Goal: Information Seeking & Learning: Learn about a topic

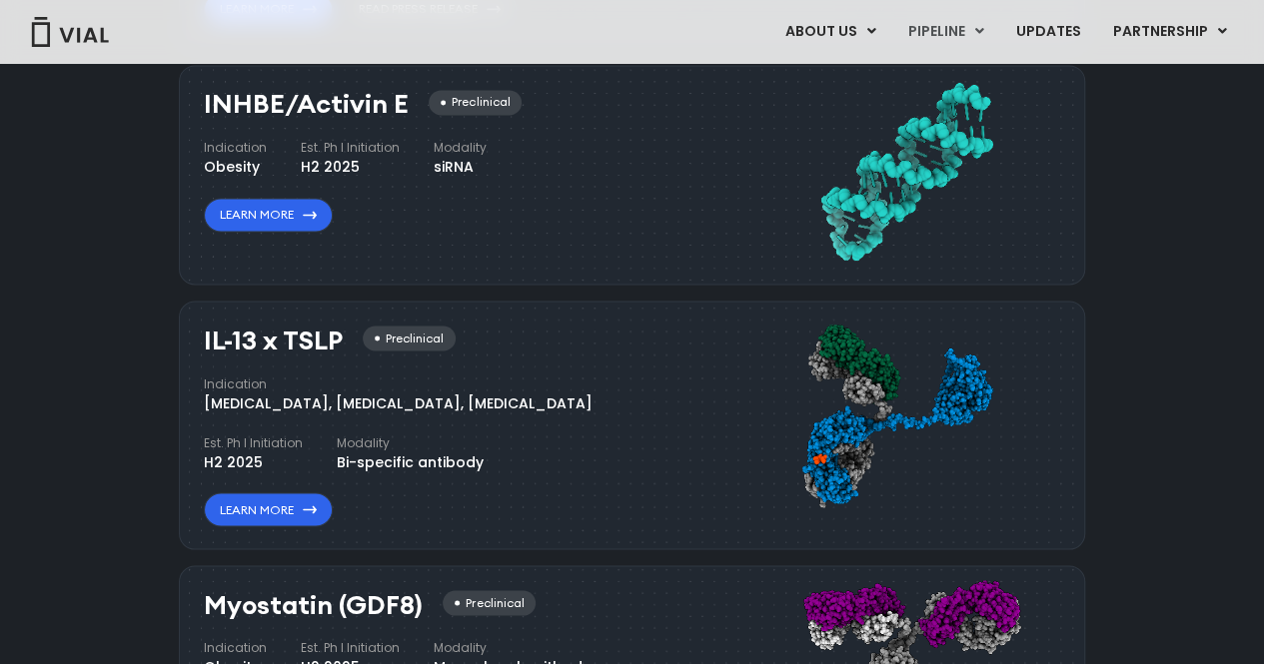
scroll to position [1602, 0]
click at [306, 492] on link "Learn More" at bounding box center [268, 508] width 129 height 34
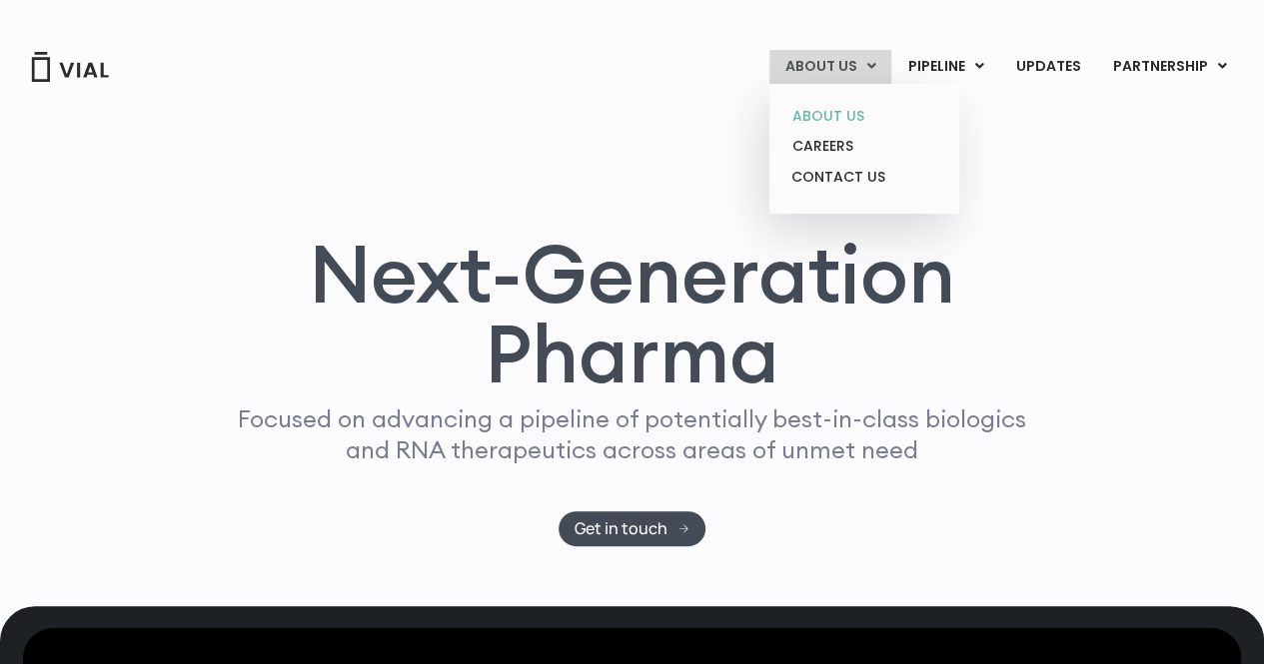
click at [830, 109] on link "ABOUT US" at bounding box center [863, 116] width 175 height 31
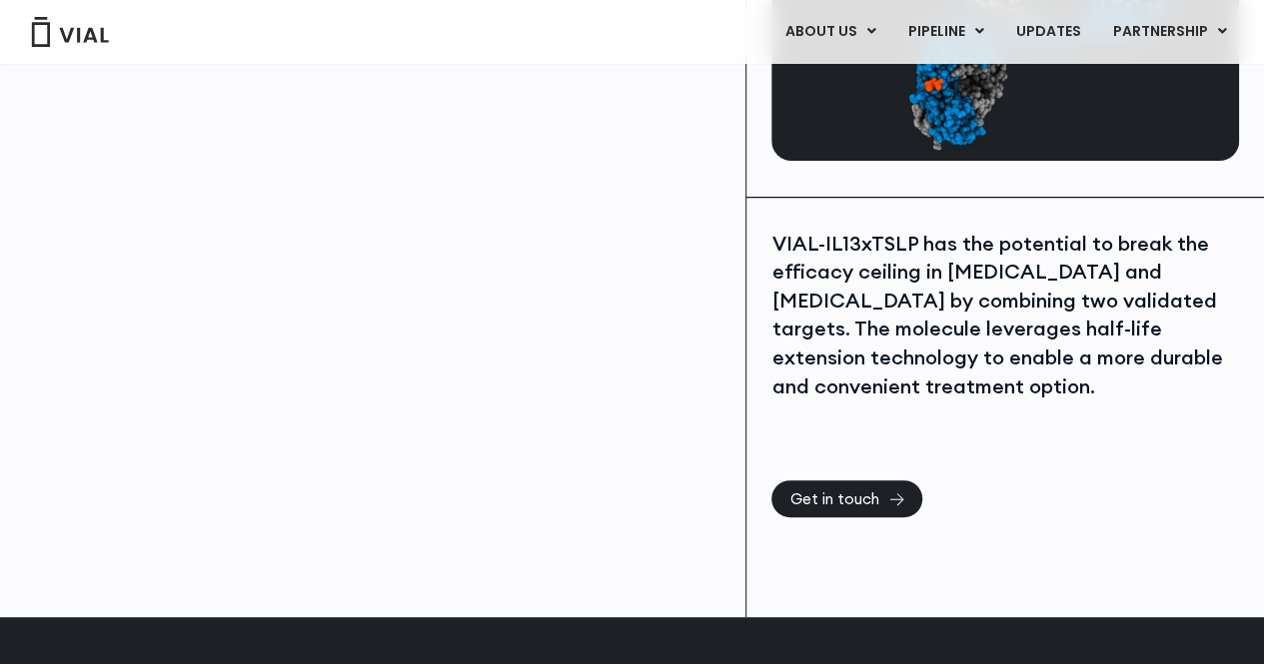
scroll to position [264, 0]
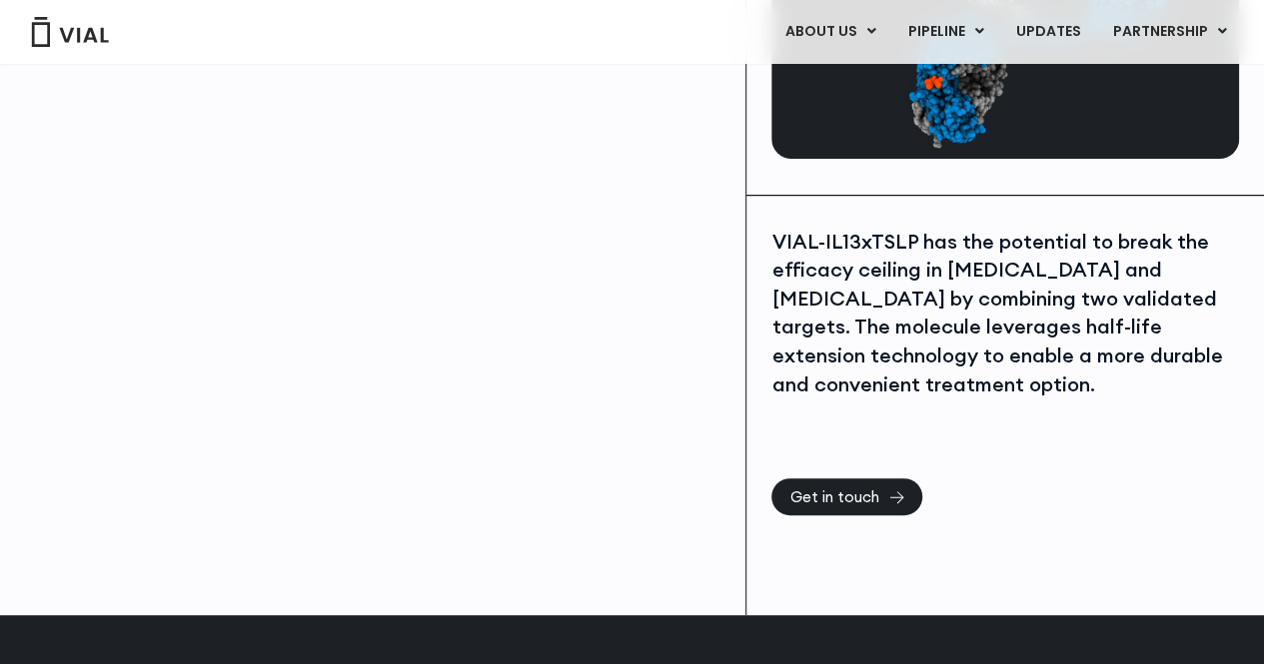
click at [892, 234] on div "VIAL-IL13xTSLP has the potential to break the efficacy ceiling in [MEDICAL_DATA…" at bounding box center [1004, 314] width 467 height 172
click at [892, 234] on div "VIAL-IL13xTSLP has the potential to break the efficacy ceiling in asthma and at…" at bounding box center [1004, 314] width 467 height 172
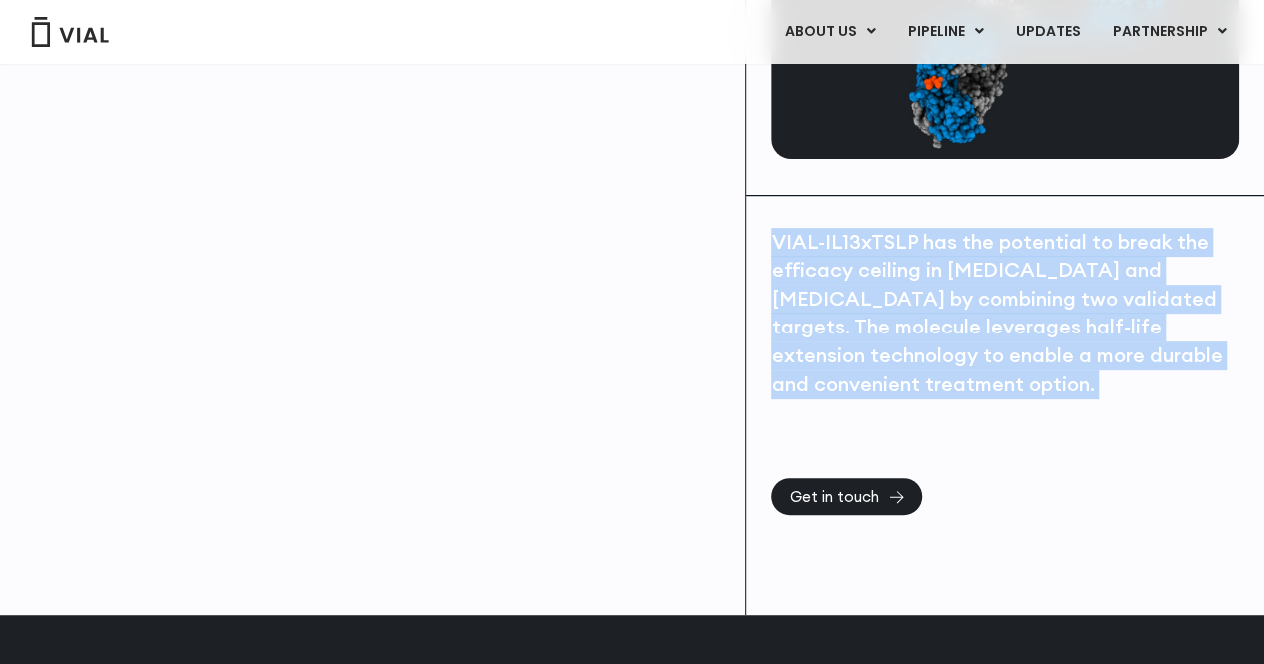
click at [892, 234] on div "VIAL-IL13xTSLP has the potential to break the efficacy ceiling in asthma and at…" at bounding box center [1004, 314] width 467 height 172
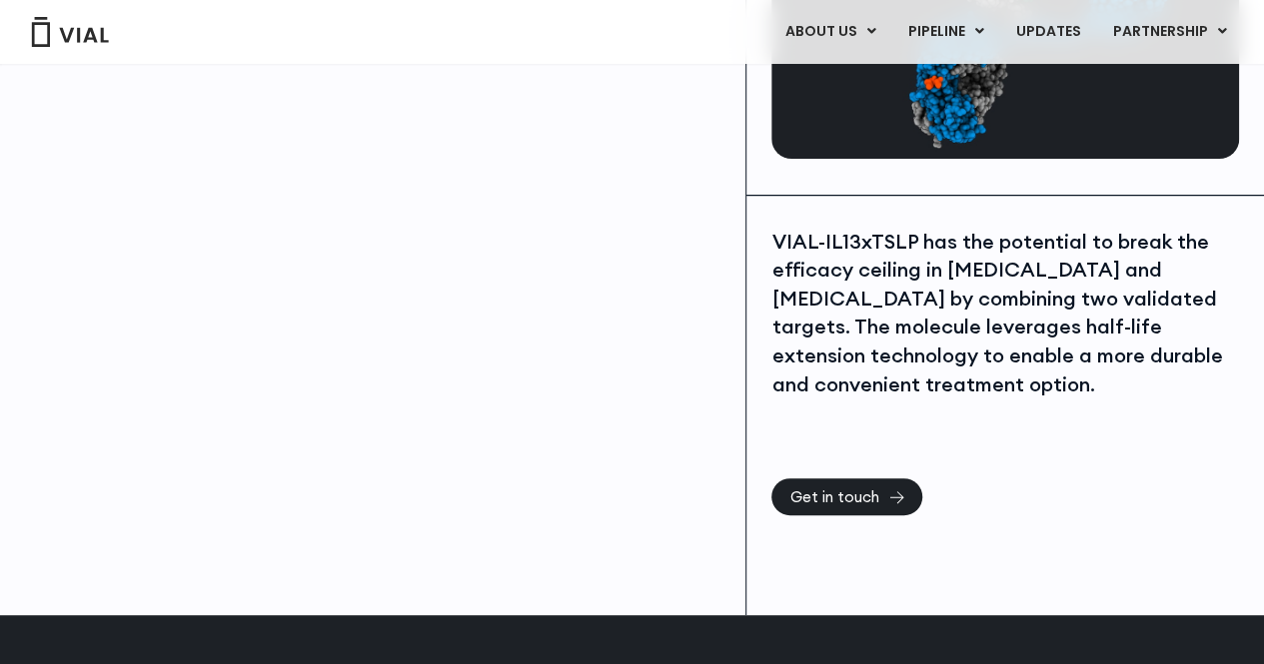
click at [889, 236] on div "VIAL-IL13xTSLP has the potential to break the efficacy ceiling in asthma and at…" at bounding box center [1004, 314] width 467 height 172
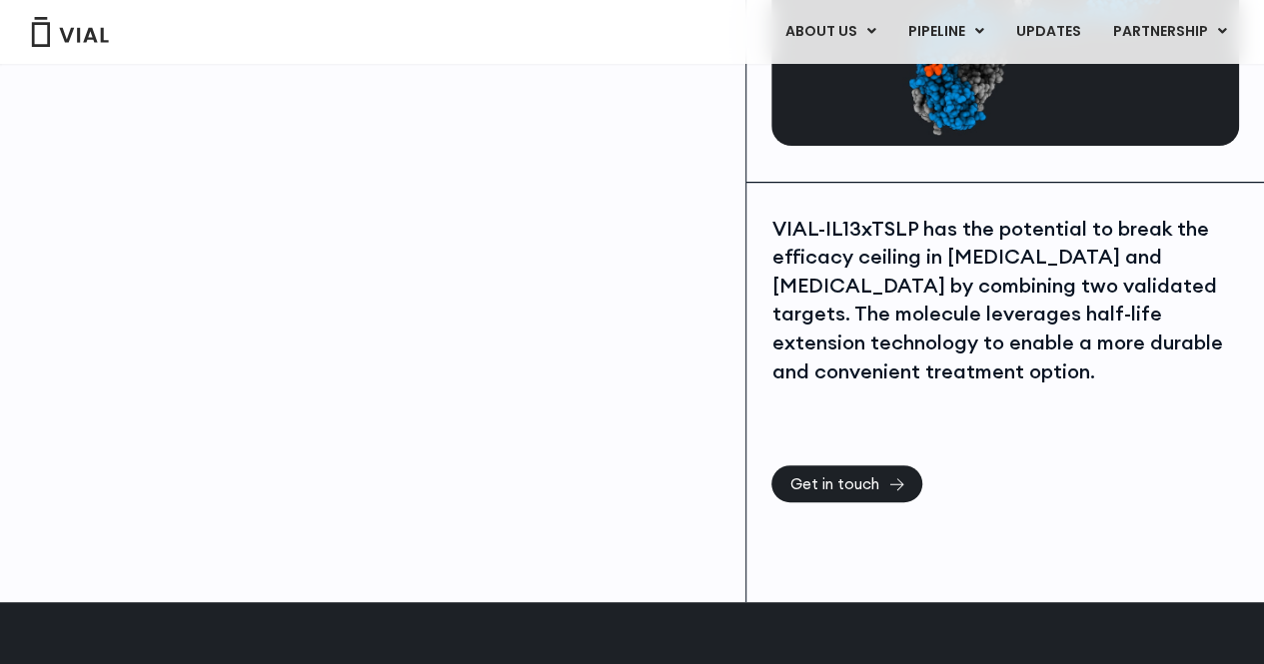
scroll to position [279, 0]
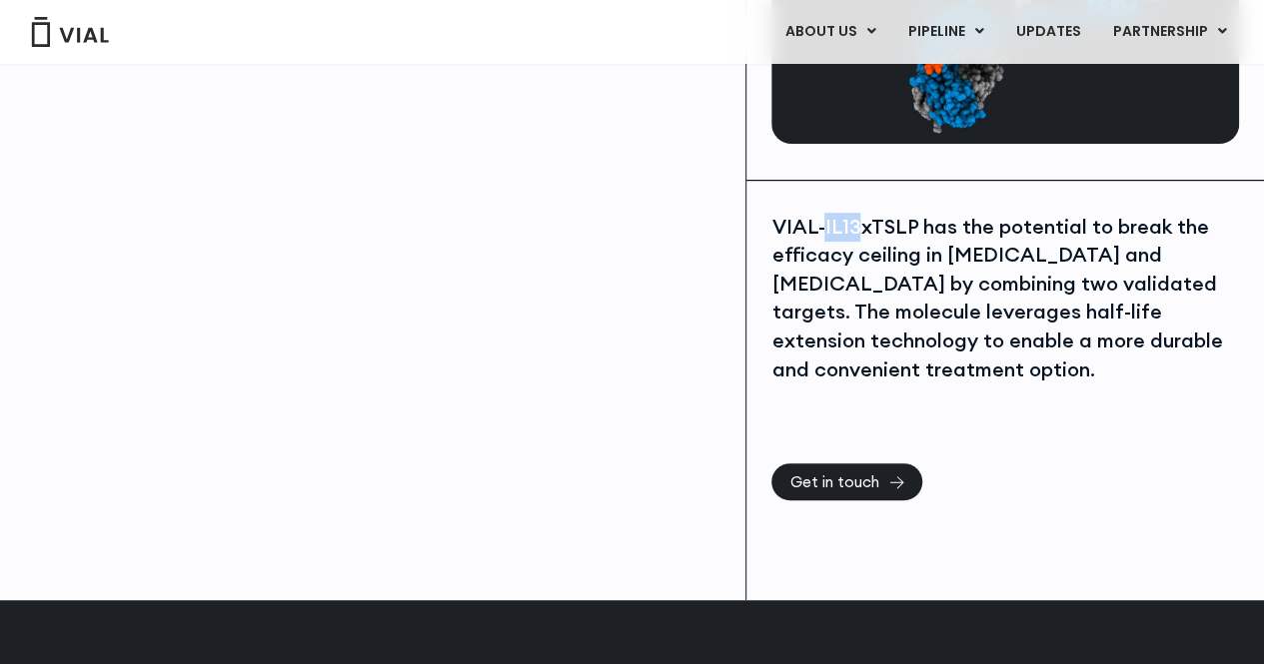
drag, startPoint x: 853, startPoint y: 231, endPoint x: 825, endPoint y: 227, distance: 28.3
click at [825, 227] on div "VIAL-IL13xTSLP has the potential to break the efficacy ceiling in asthma and at…" at bounding box center [1004, 299] width 467 height 172
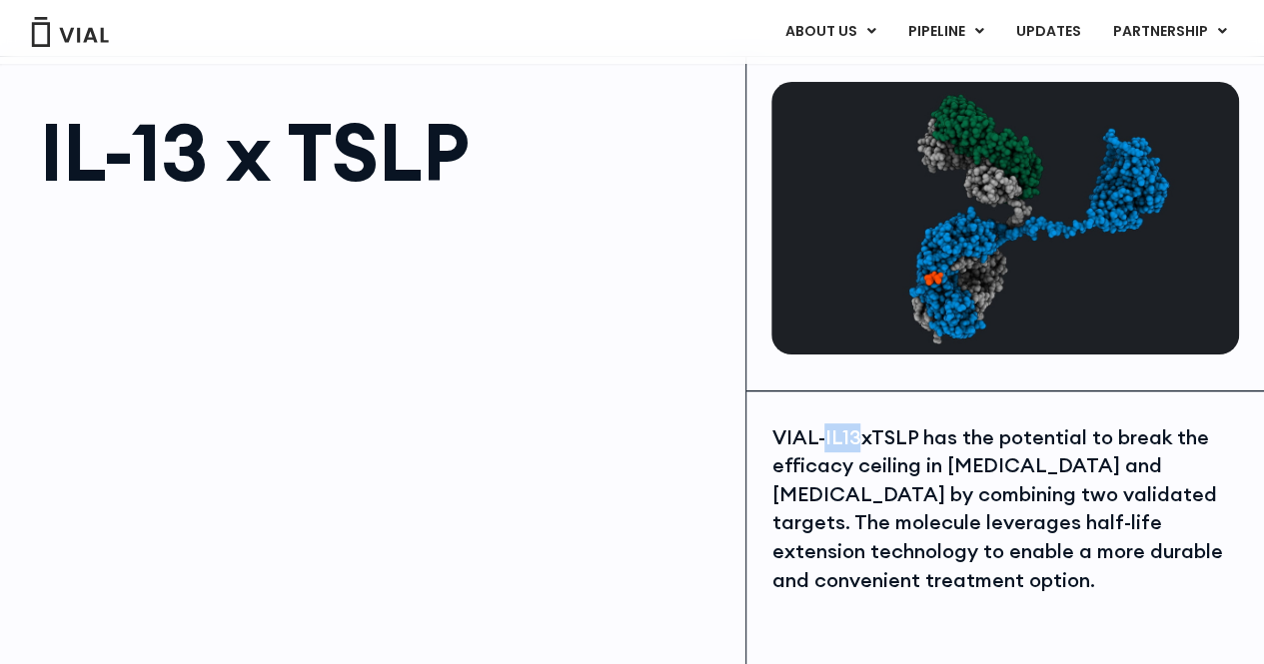
scroll to position [72, 0]
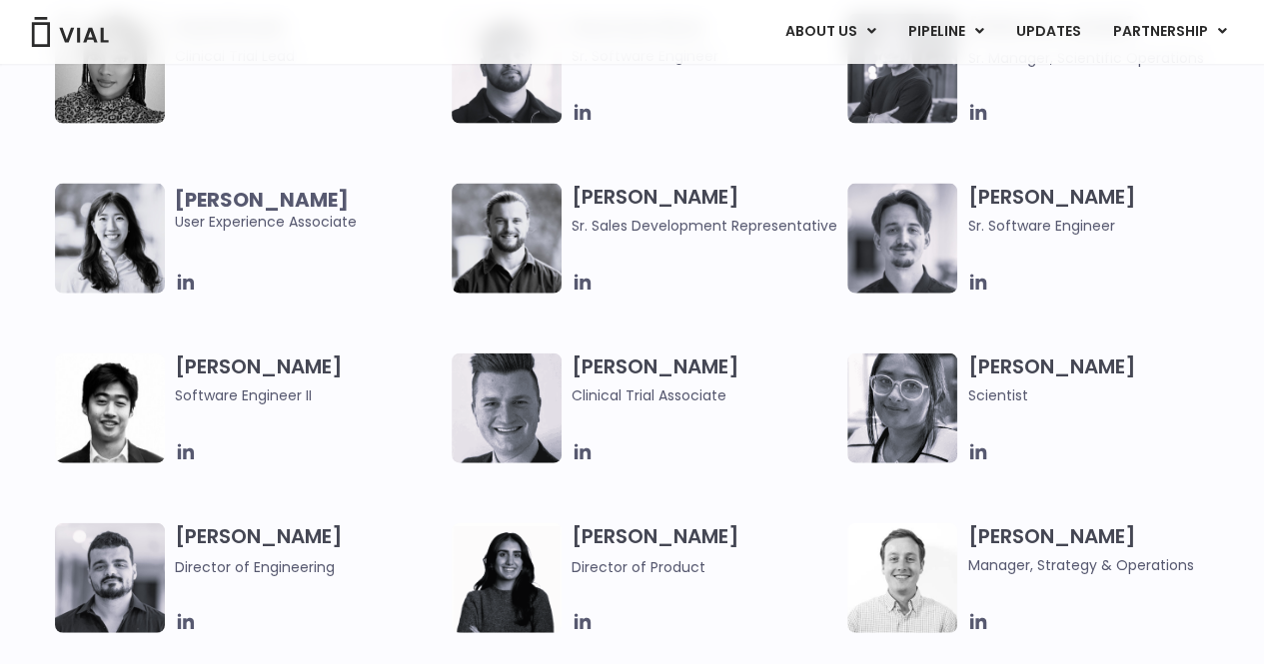
scroll to position [2096, 0]
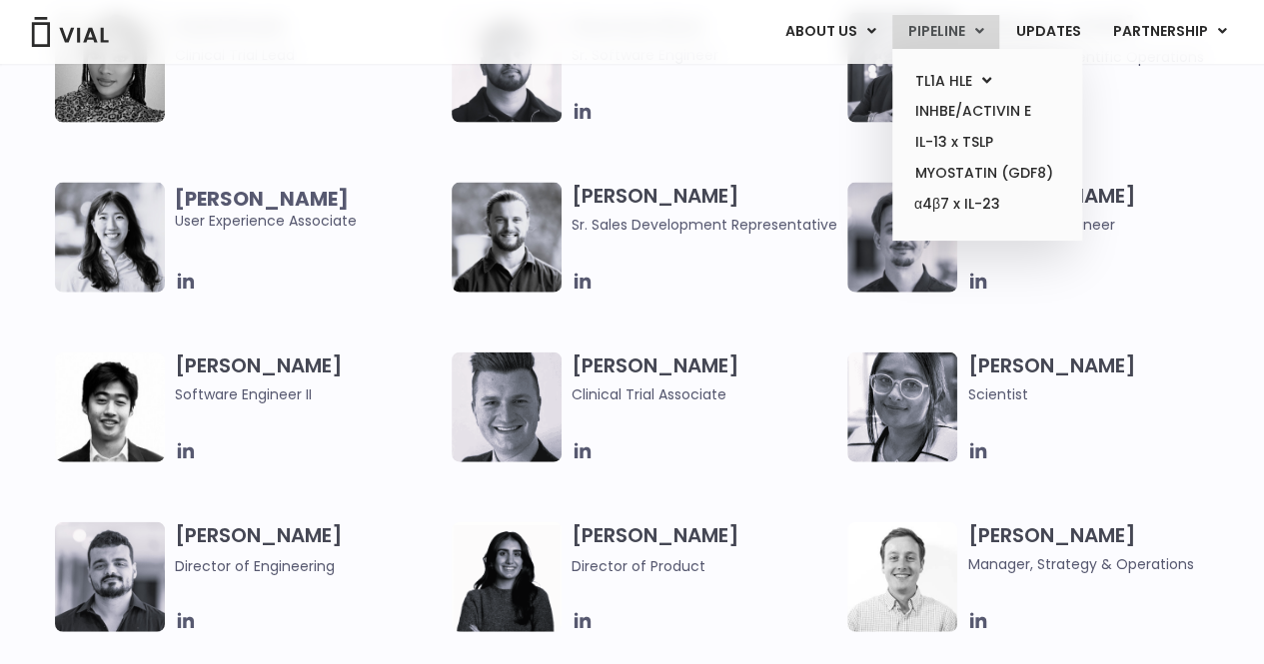
click at [963, 35] on link "PIPELINE" at bounding box center [945, 32] width 107 height 34
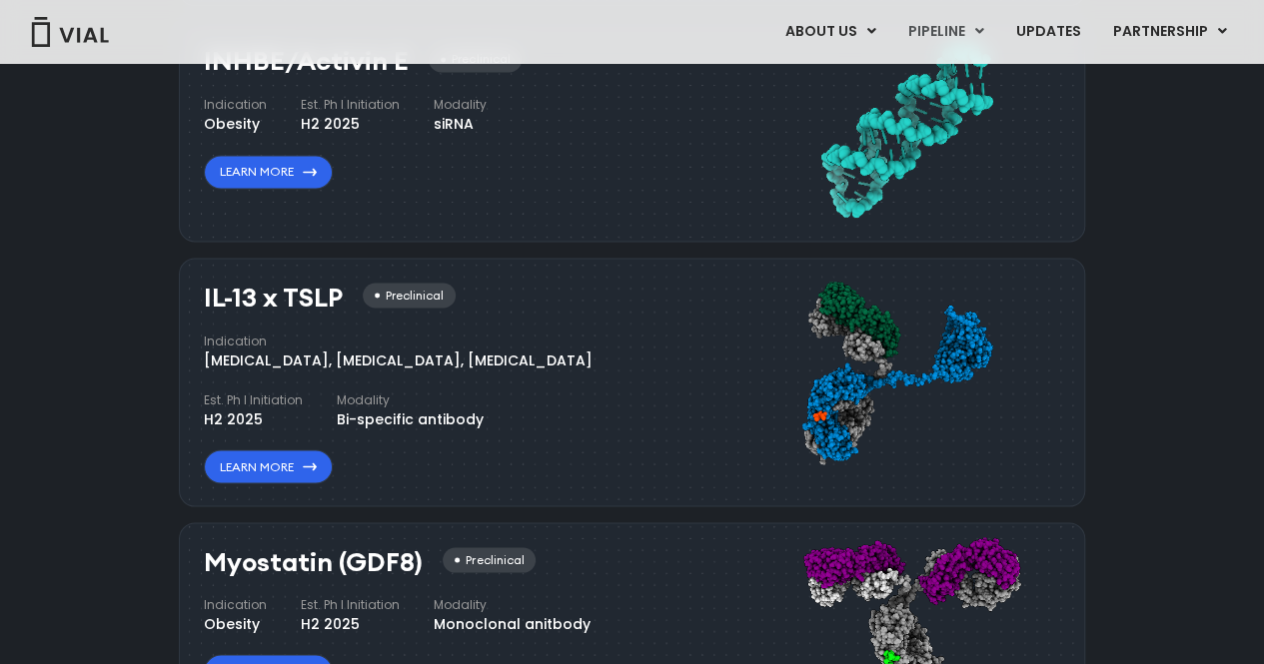
scroll to position [1658, 0]
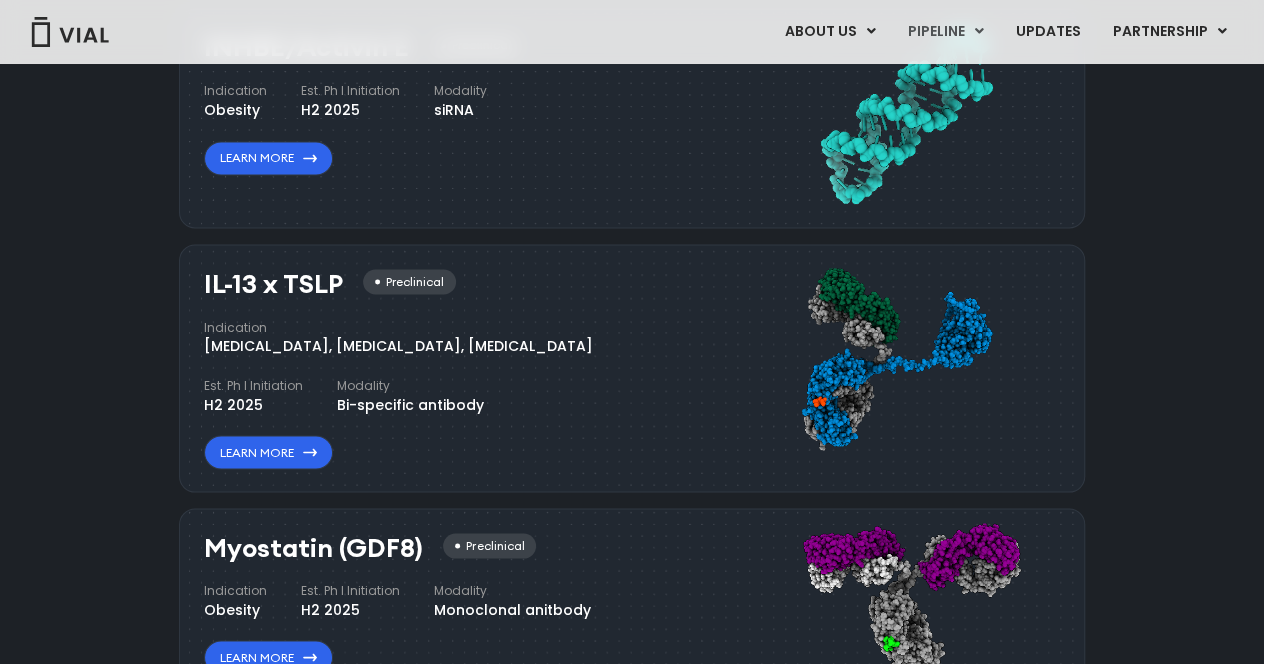
drag, startPoint x: 199, startPoint y: 274, endPoint x: 338, endPoint y: 276, distance: 138.9
click at [338, 276] on div "IL-13 x TSLP Preclinical Indication Atopic Dermatitis, Asthma, Chronic Sinusiti…" at bounding box center [632, 368] width 906 height 249
copy h3 "IL-13 x TSLP"
click at [302, 286] on h3 "IL-13 x TSLP" at bounding box center [273, 283] width 139 height 29
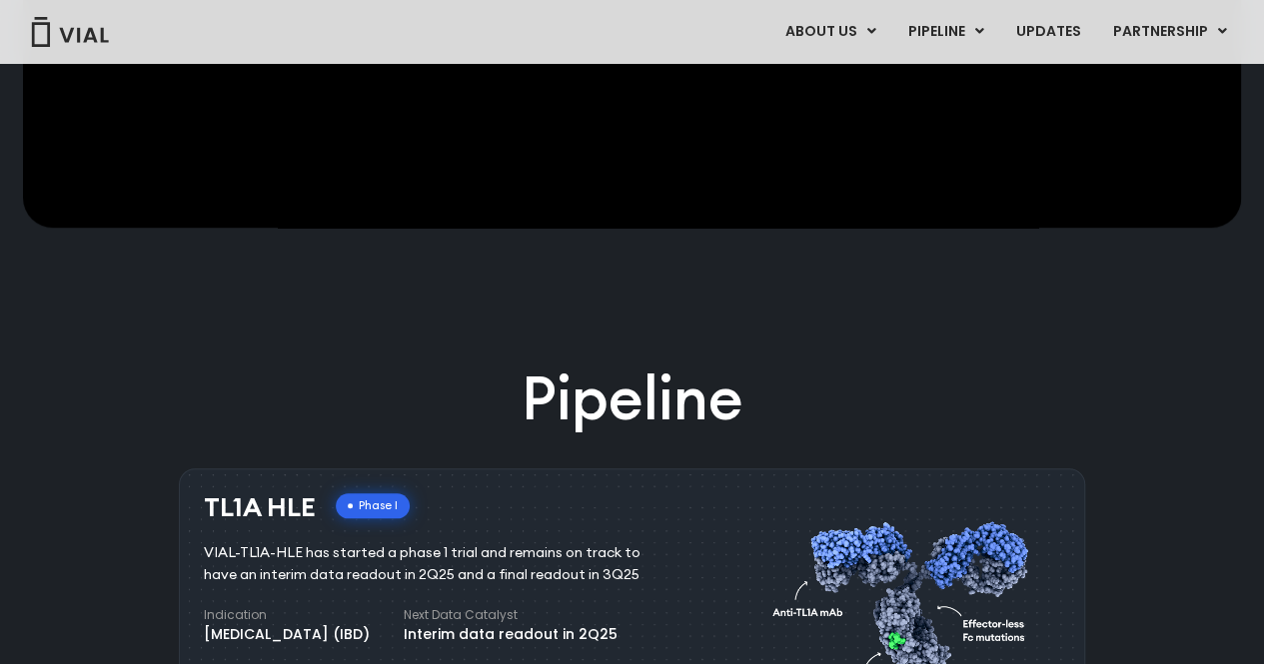
scroll to position [865, 0]
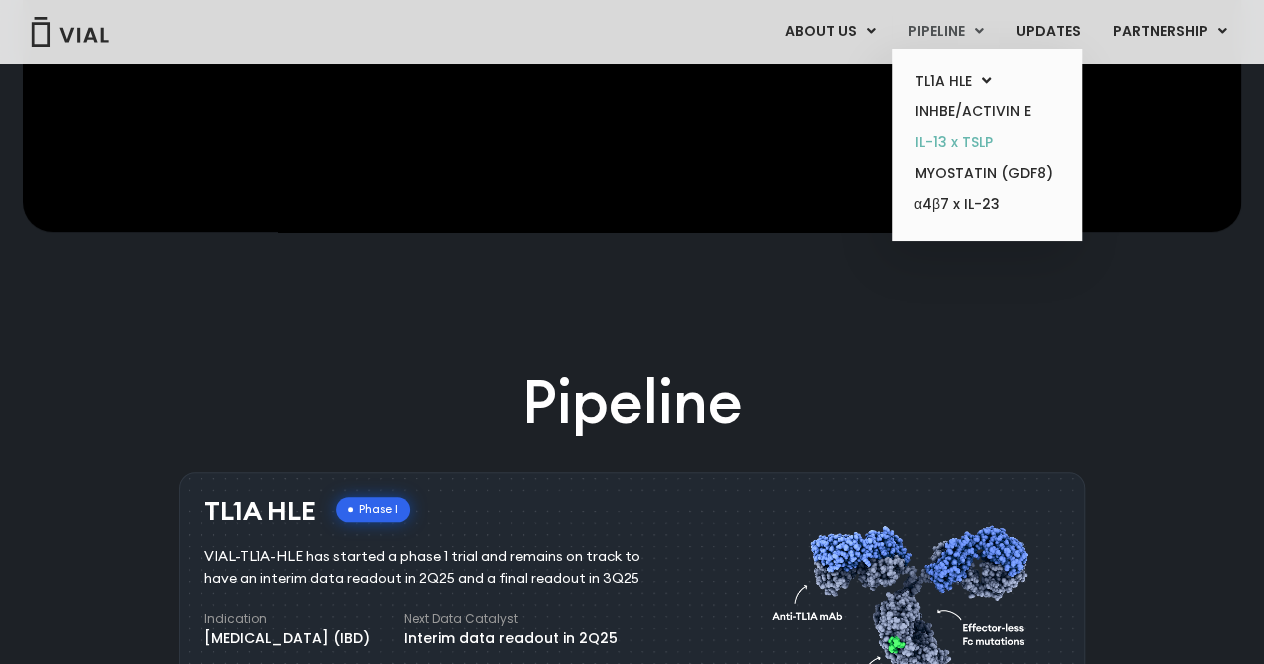
click at [949, 138] on link "IL-13 x TSLP" at bounding box center [986, 142] width 175 height 31
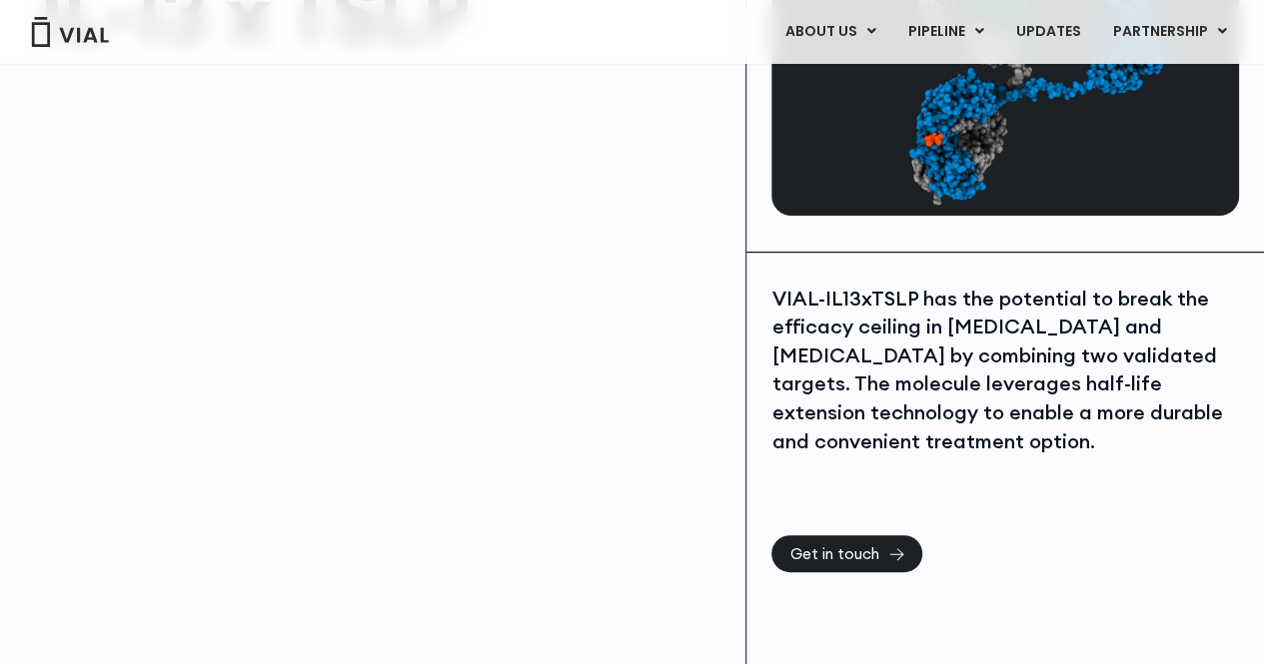
scroll to position [204, 0]
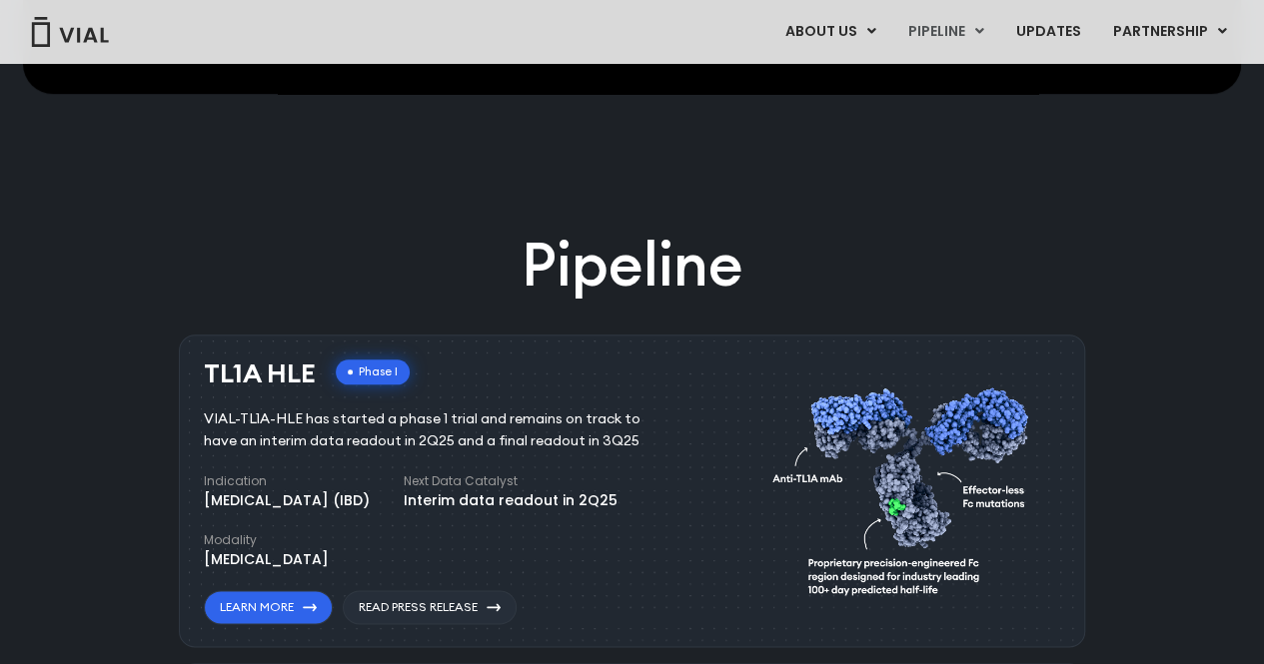
scroll to position [999, 0]
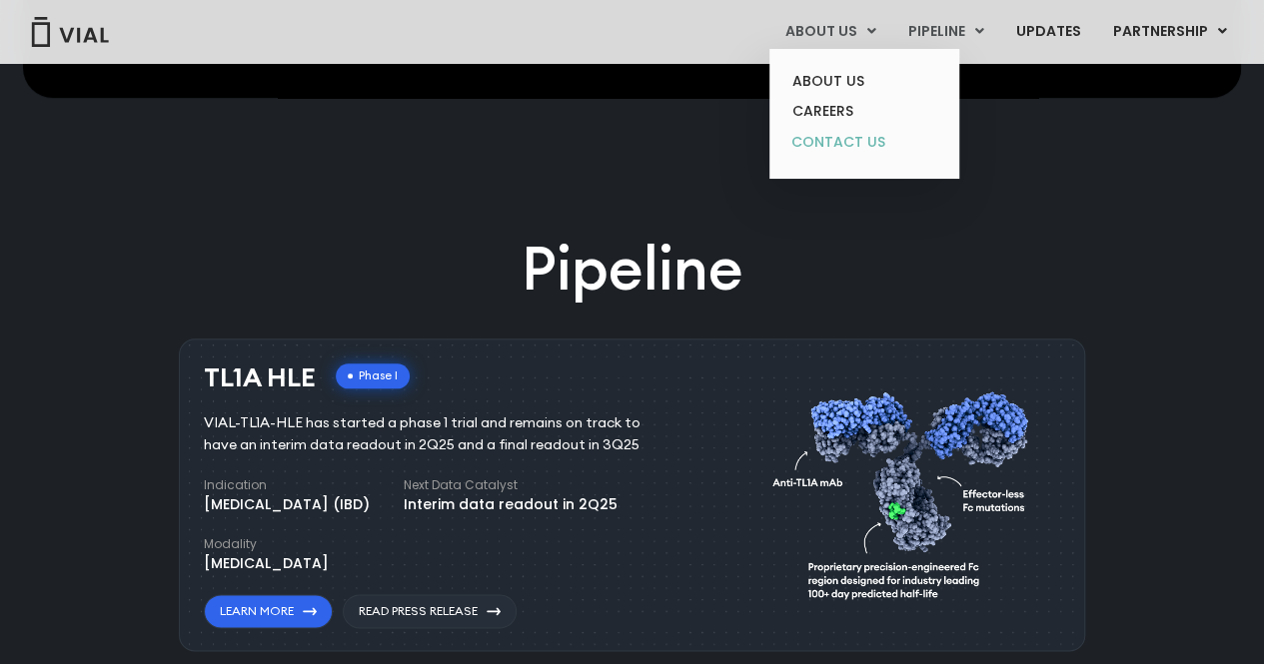
click at [851, 129] on link "CONTACT US" at bounding box center [863, 143] width 175 height 32
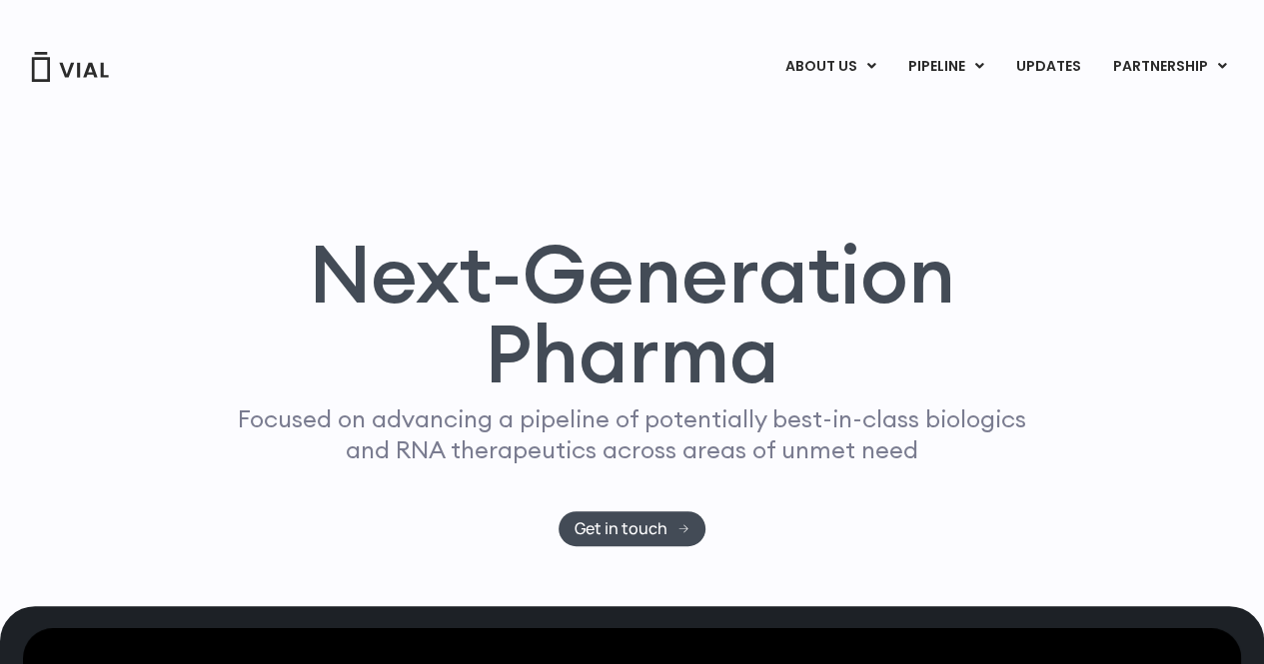
click at [515, 394] on h1 "Next-Generation Pharma" at bounding box center [632, 314] width 865 height 160
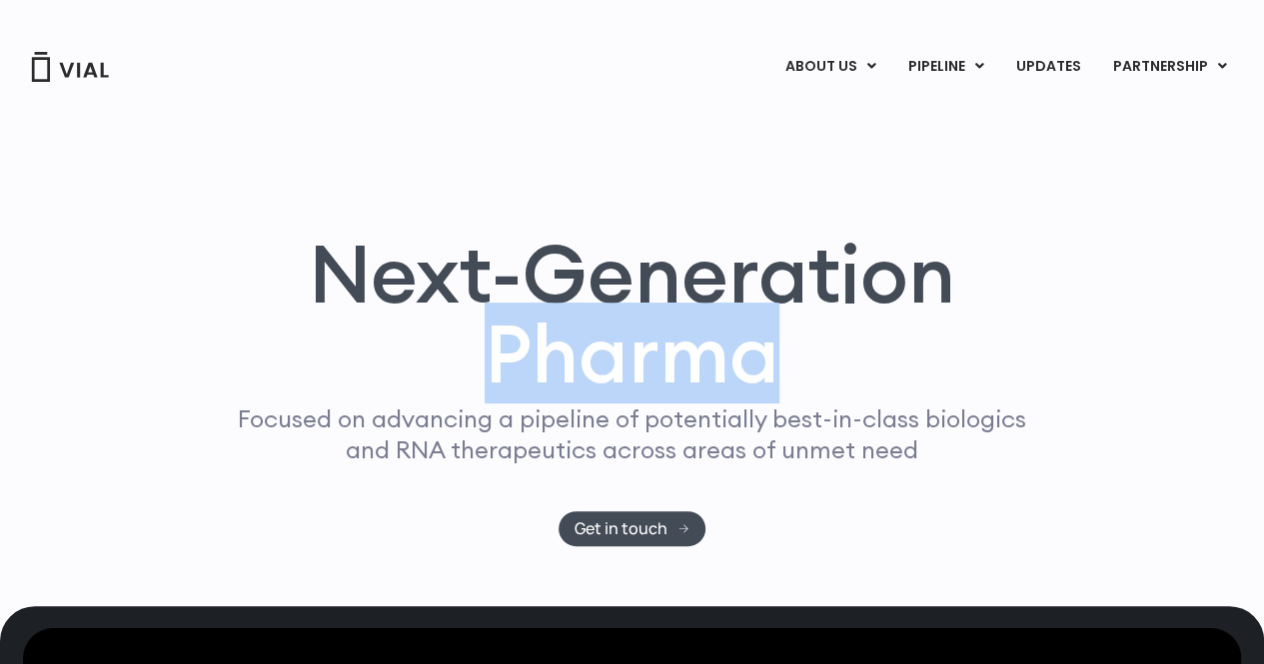
click at [515, 394] on h1 "Next-Generation Pharma" at bounding box center [632, 314] width 865 height 160
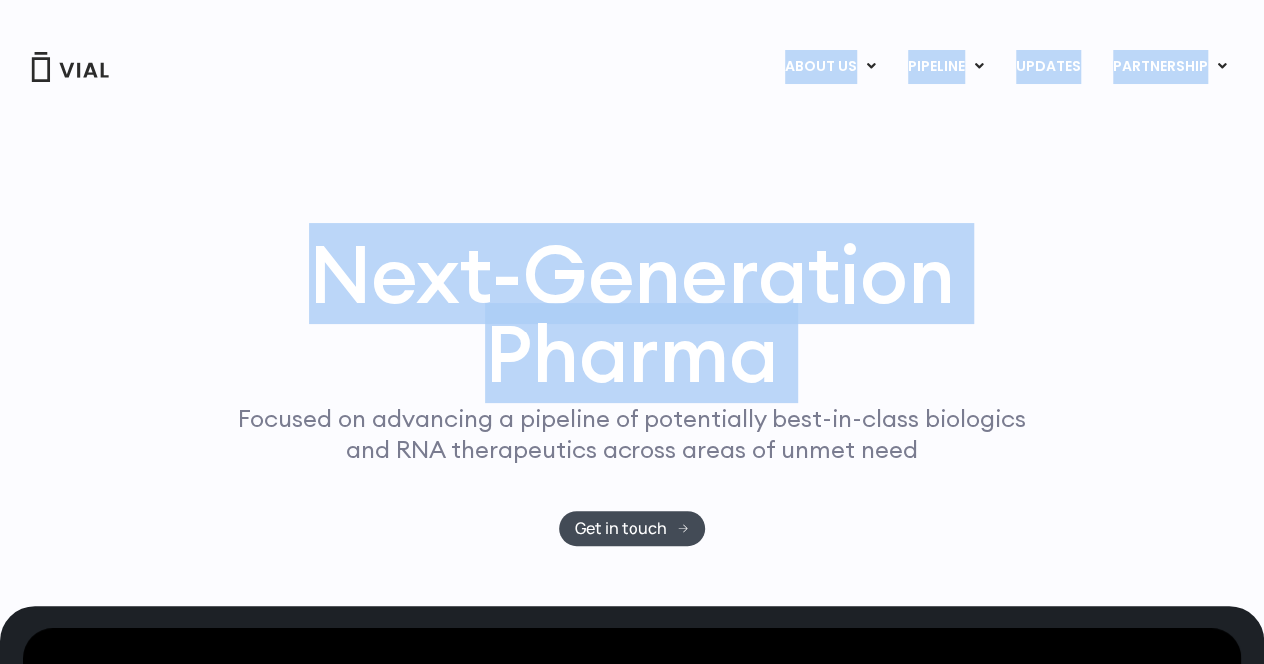
drag, startPoint x: 515, startPoint y: 401, endPoint x: 858, endPoint y: 23, distance: 509.8
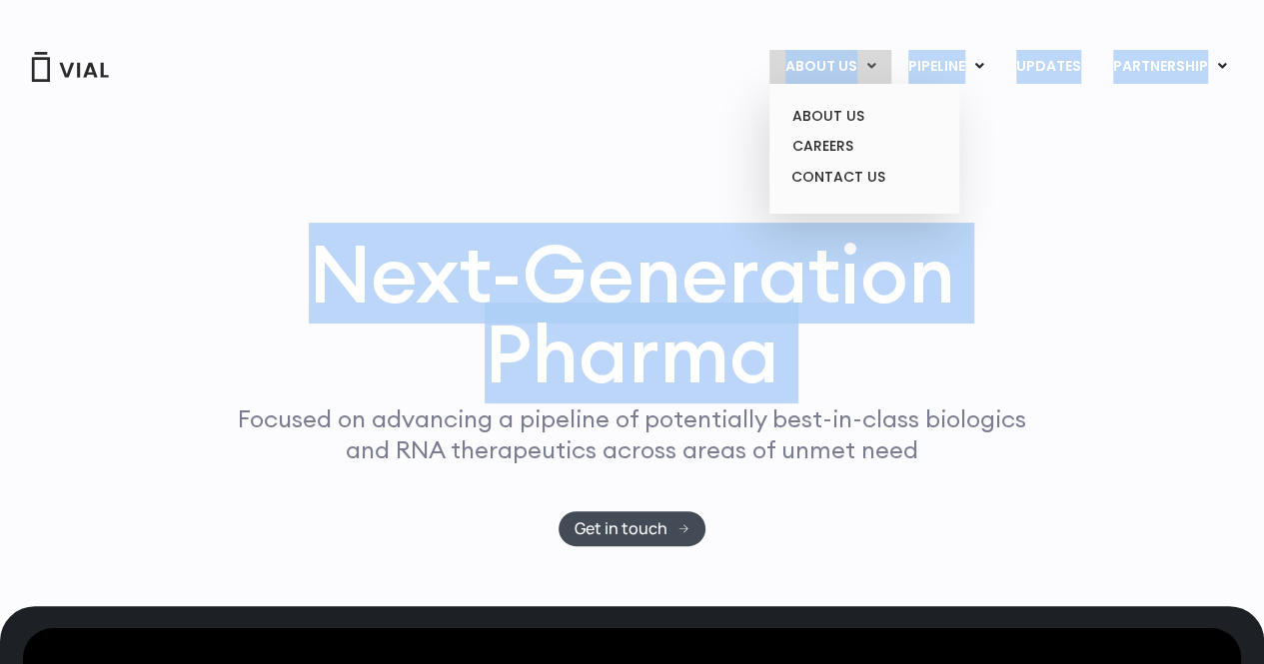
click at [846, 66] on link "ABOUT US" at bounding box center [830, 67] width 122 height 34
click at [843, 113] on link "ABOUT US" at bounding box center [863, 116] width 175 height 31
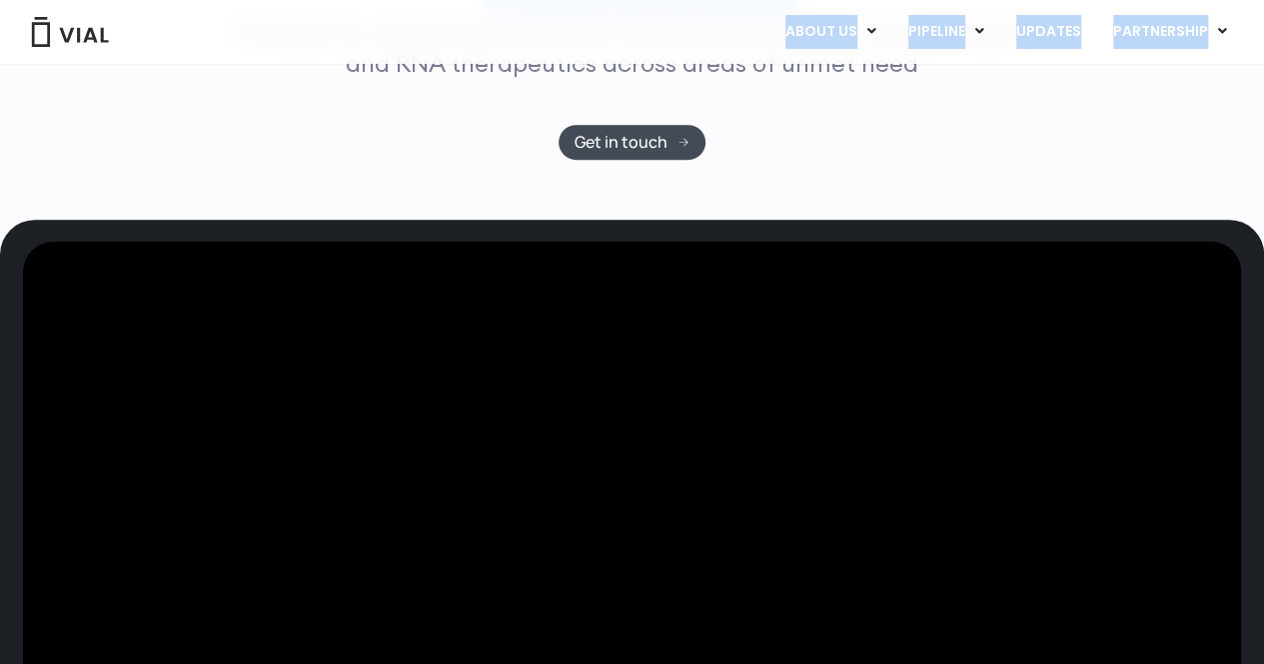
scroll to position [404, 0]
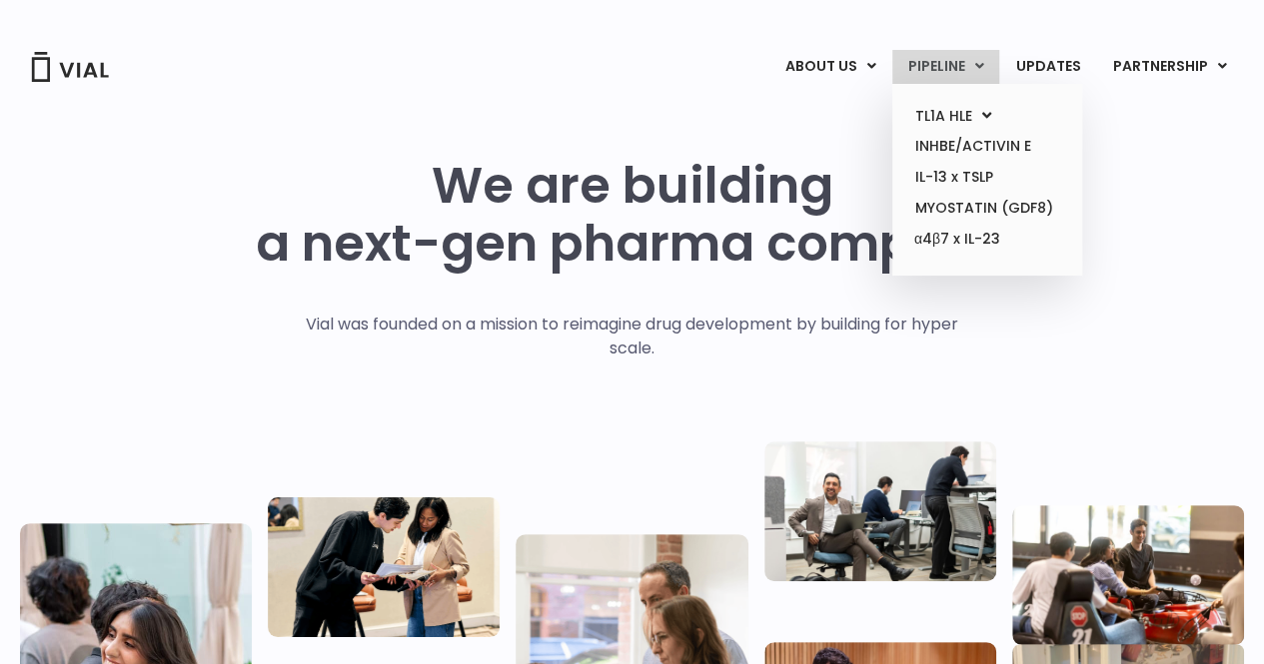
click at [924, 67] on link "PIPELINE" at bounding box center [945, 67] width 107 height 34
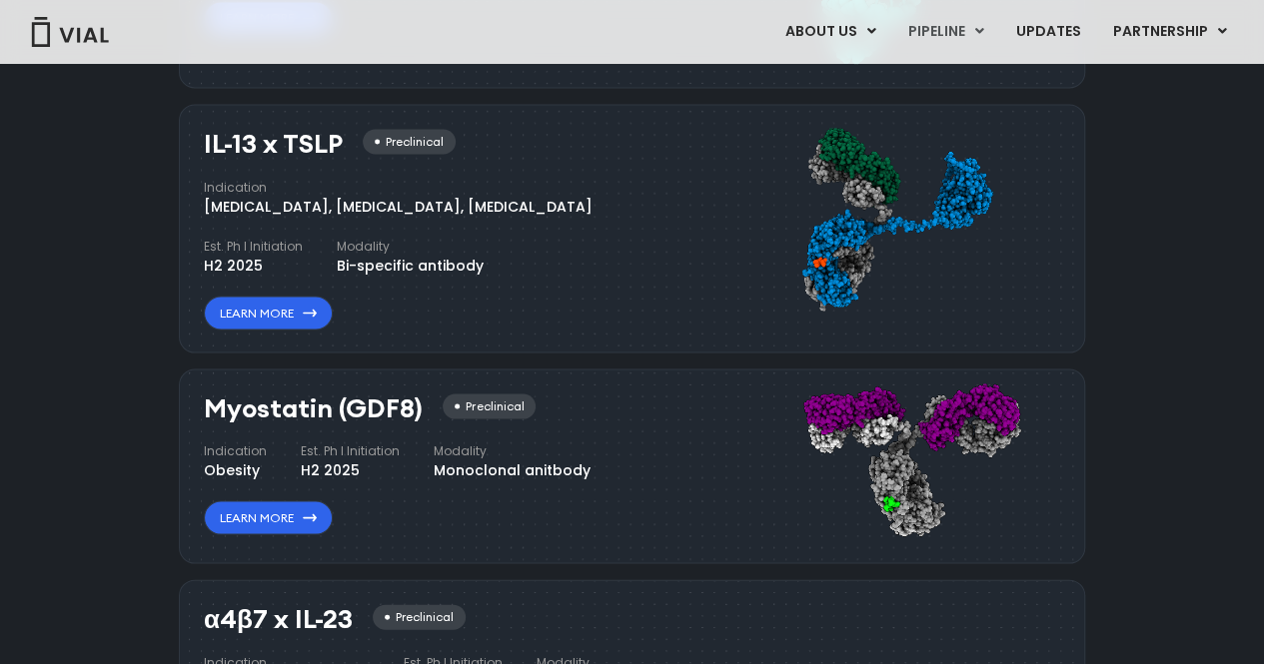
scroll to position [1712, 0]
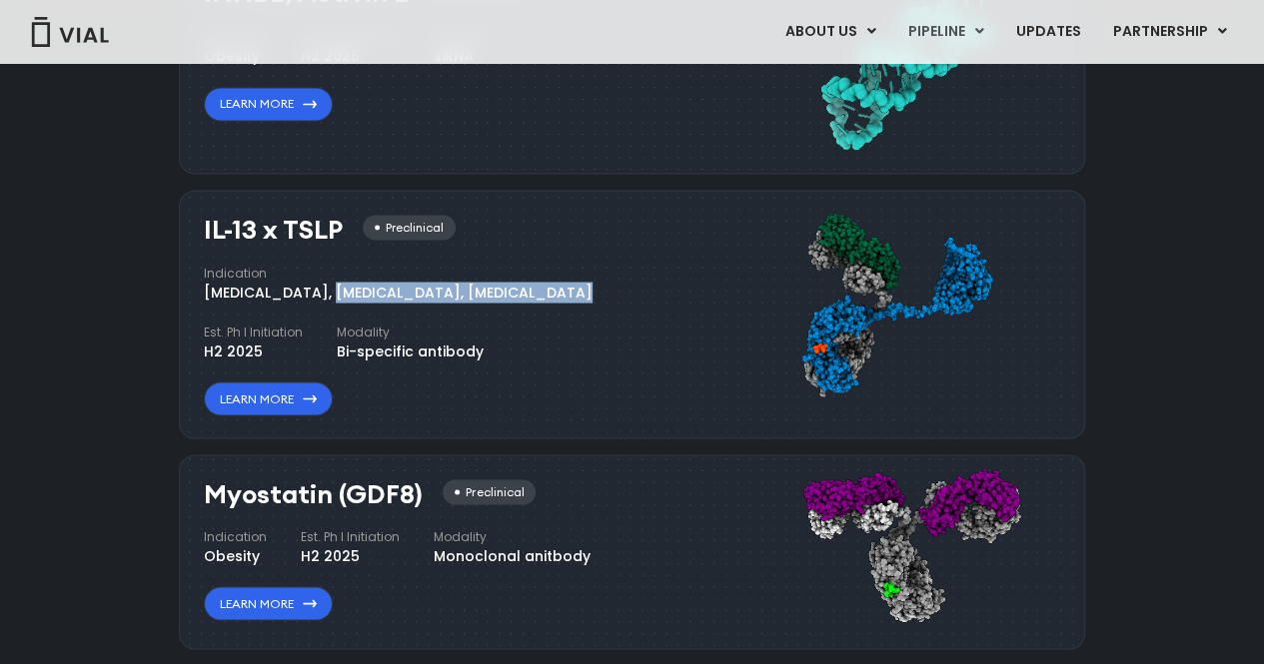
drag, startPoint x: 209, startPoint y: 281, endPoint x: 428, endPoint y: 284, distance: 218.8
click at [428, 284] on div "Atopic Dermatitis, Asthma, Chronic Sinusitis" at bounding box center [398, 292] width 389 height 21
drag, startPoint x: 515, startPoint y: 289, endPoint x: 205, endPoint y: 293, distance: 310.7
click at [205, 293] on div "Indication Atopic Dermatitis, Asthma, Chronic Sinusitis Est. Ph I Initiation H2…" at bounding box center [445, 313] width 483 height 98
copy div "Atopic Dermatitis, Asthma, Chronic Sinusitis"
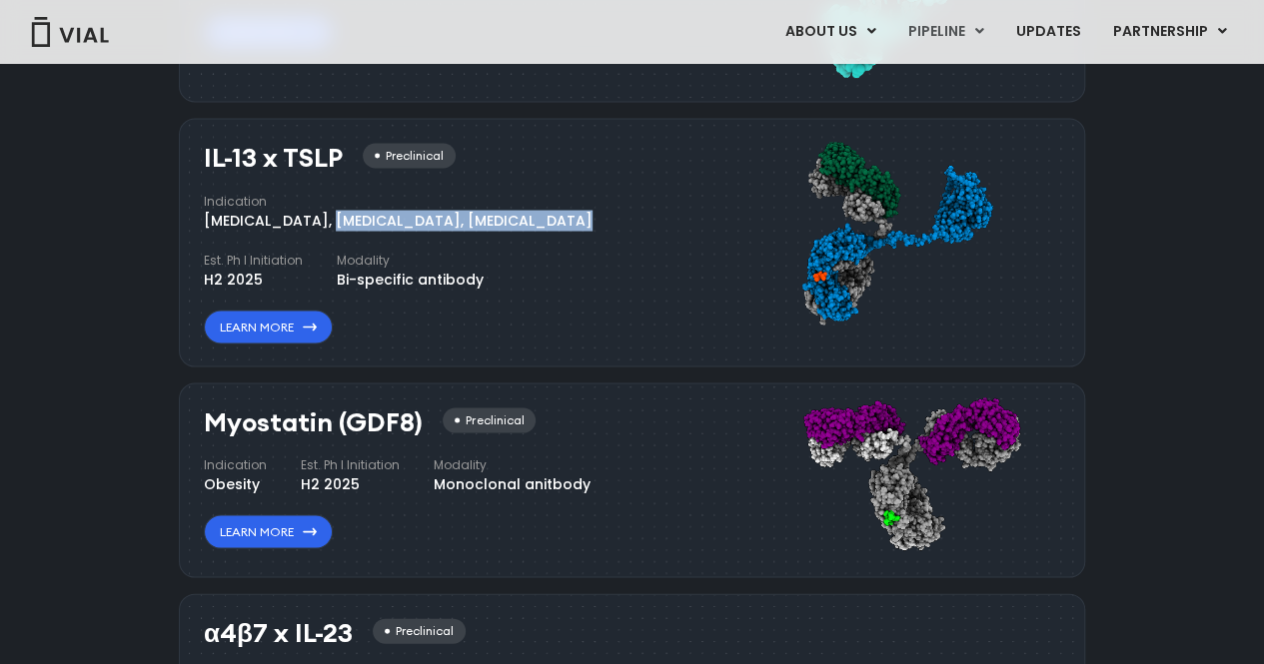
scroll to position [1742, 0]
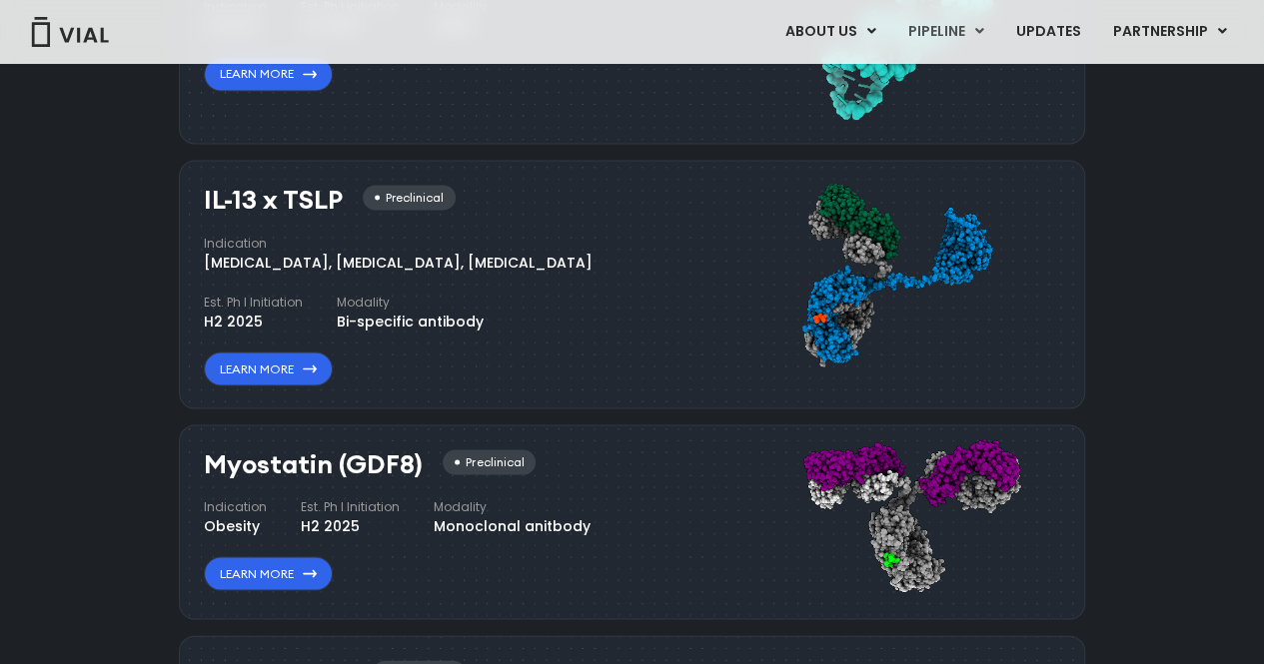
click at [283, 187] on h3 "IL-13 x TSLP" at bounding box center [273, 199] width 139 height 29
copy div "IL-13 x TSLP"
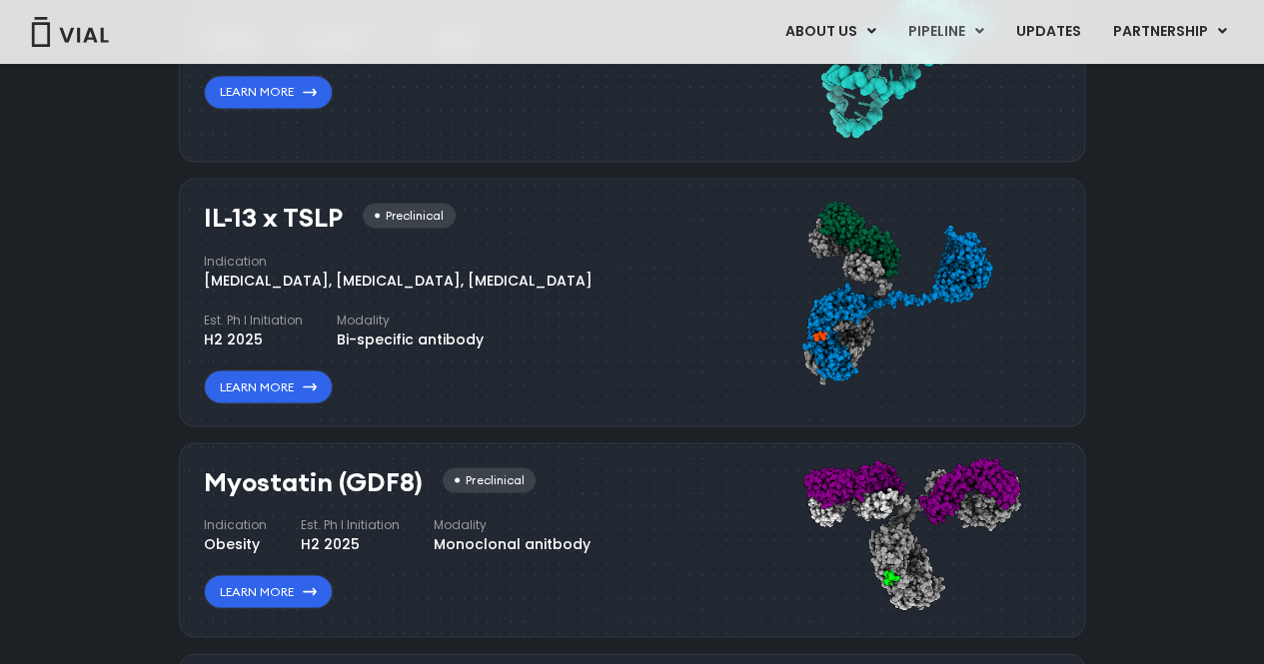
scroll to position [1746, 0]
